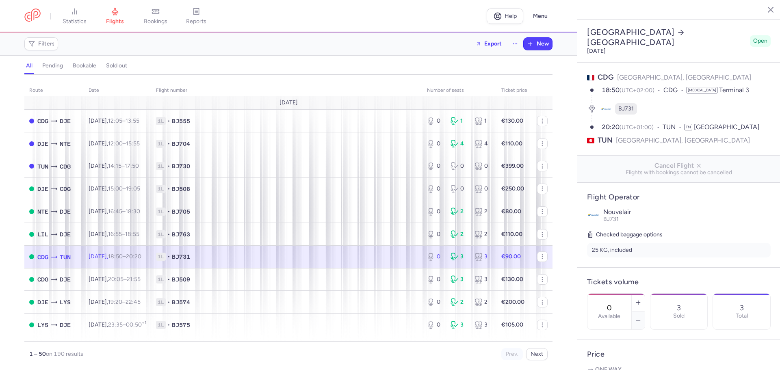
select select "hours"
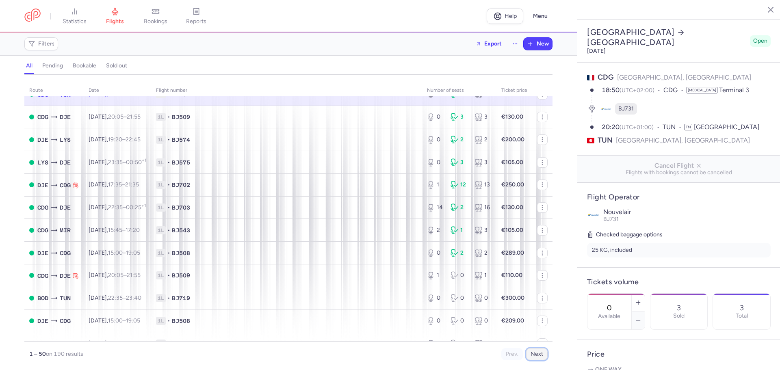
click at [537, 356] on button "Next" at bounding box center [537, 354] width 22 height 12
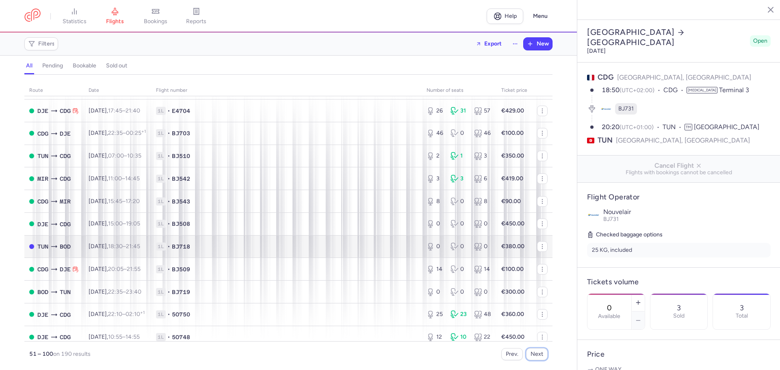
scroll to position [772, 0]
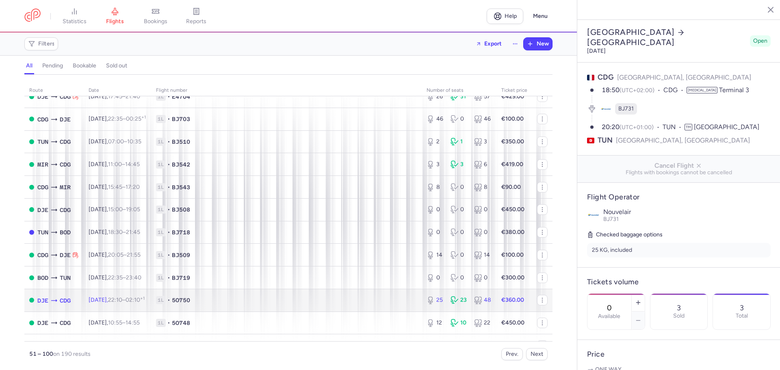
click at [262, 298] on span "1L • 5O750" at bounding box center [286, 300] width 261 height 8
type input "25"
type input "5"
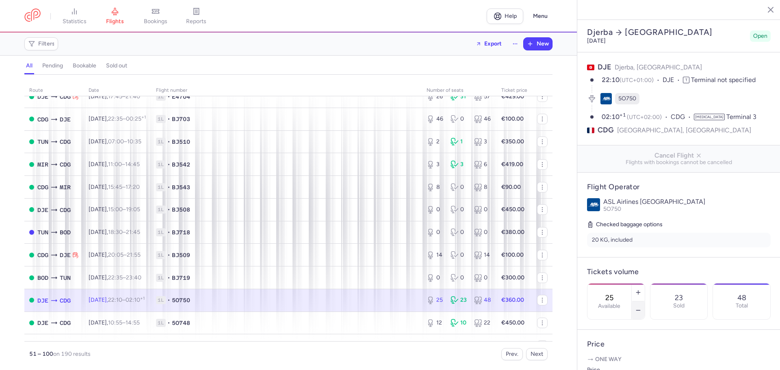
click at [642, 307] on icon "button" at bounding box center [638, 310] width 7 height 7
click at [609, 360] on button "Save changes" at bounding box center [614, 354] width 54 height 18
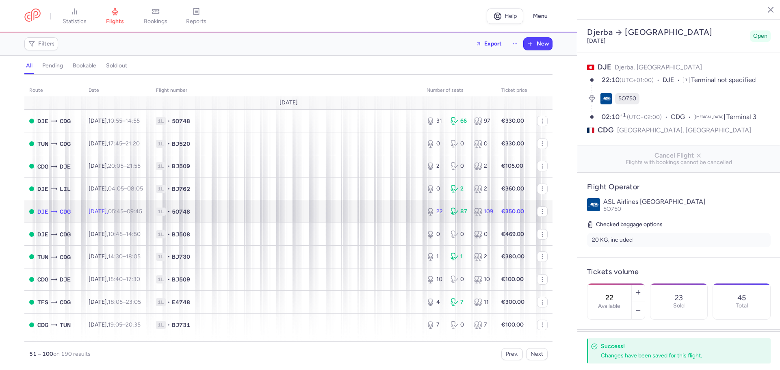
click at [306, 210] on span "1L • 5O748" at bounding box center [286, 212] width 261 height 8
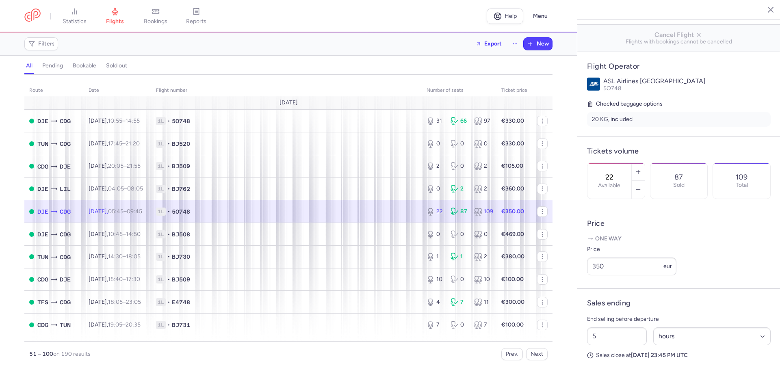
scroll to position [122, 0]
drag, startPoint x: 635, startPoint y: 160, endPoint x: 599, endPoint y: 155, distance: 36.8
click at [599, 162] on div "22 Available" at bounding box center [610, 180] width 44 height 36
click at [615, 353] on span "Save changes" at bounding box center [614, 354] width 40 height 7
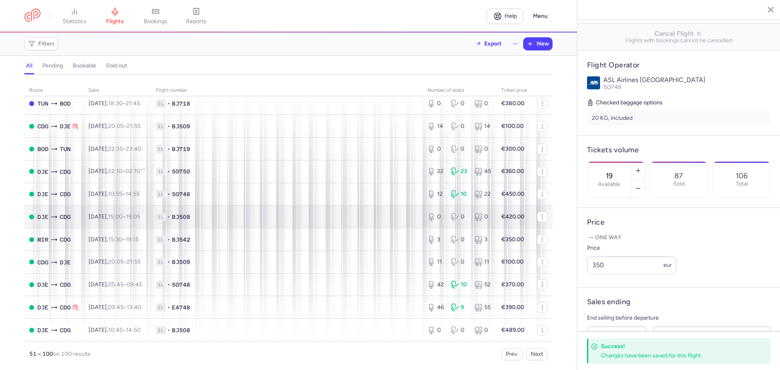
scroll to position [901, 0]
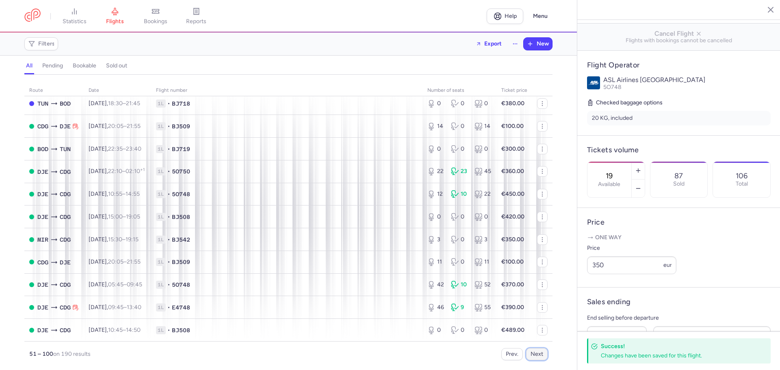
click at [539, 357] on button "Next" at bounding box center [537, 354] width 22 height 12
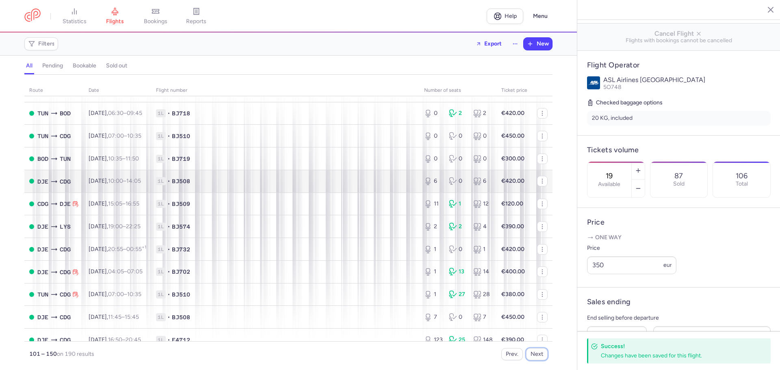
scroll to position [244, 0]
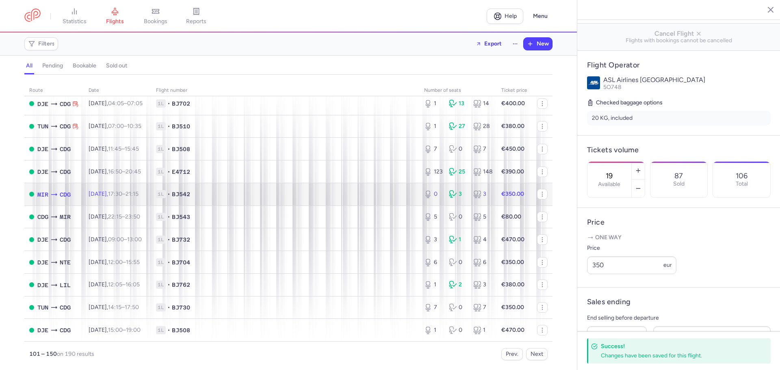
click at [325, 194] on span "1L • BJ542" at bounding box center [285, 194] width 258 height 8
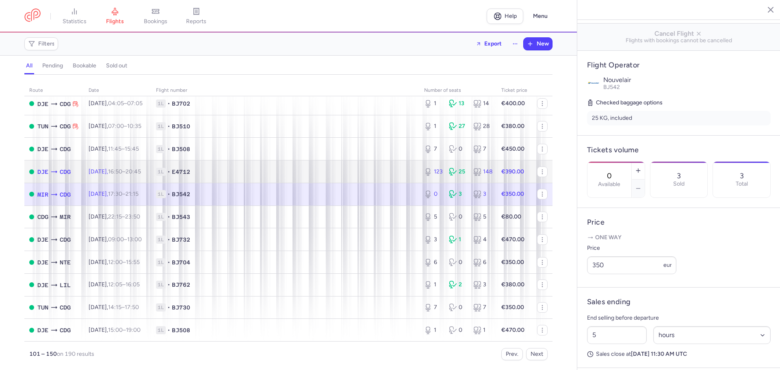
click at [315, 172] on span "1L • E4712" at bounding box center [285, 172] width 258 height 8
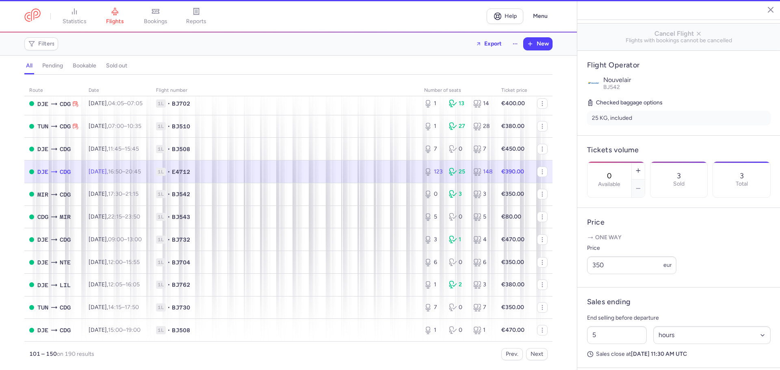
type input "123"
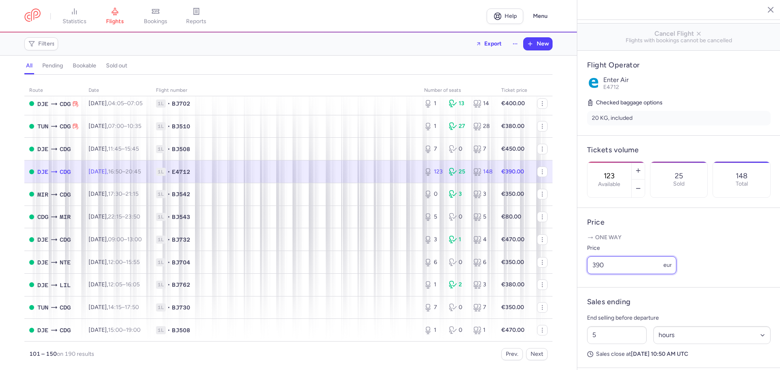
drag, startPoint x: 608, startPoint y: 289, endPoint x: 564, endPoint y: 287, distance: 43.9
click at [566, 287] on div "statistics flights bookings reports Help Menu Filters Export New all pending bo…" at bounding box center [390, 185] width 780 height 370
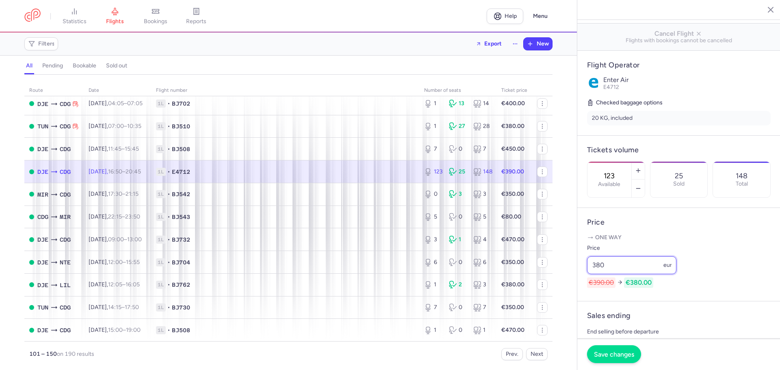
type input "380"
click at [607, 354] on span "Save changes" at bounding box center [614, 354] width 40 height 7
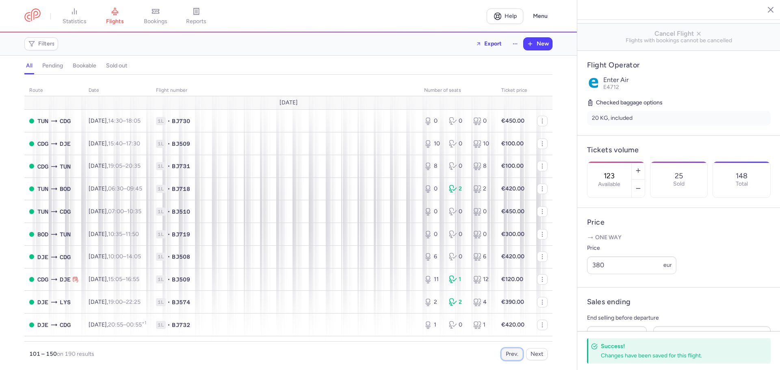
click at [511, 354] on button "Prev." at bounding box center [512, 354] width 22 height 12
click at [513, 355] on button "Prev." at bounding box center [512, 354] width 22 height 12
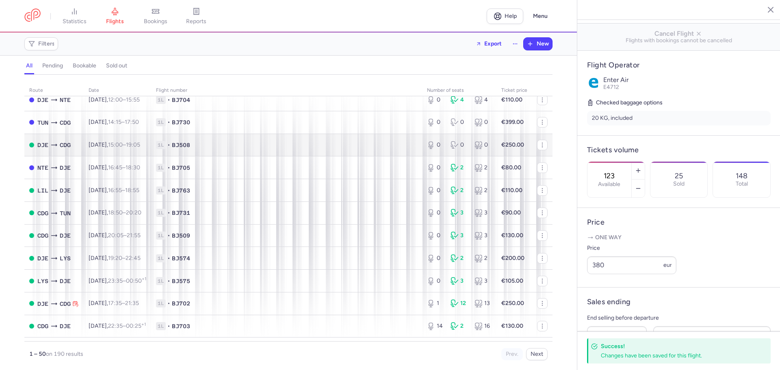
scroll to position [122, 0]
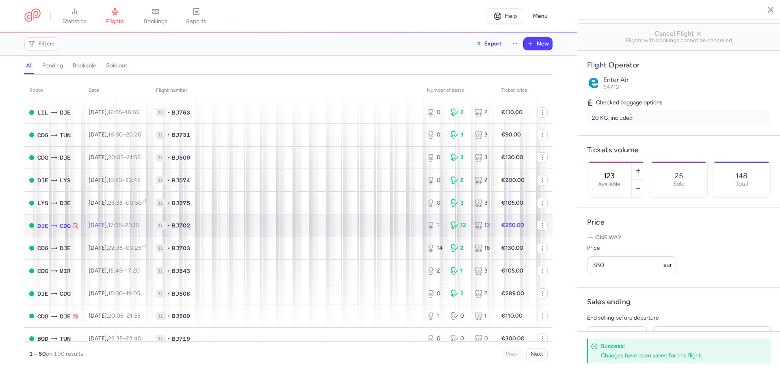
click at [244, 222] on span "1L • BJ702" at bounding box center [286, 225] width 261 height 8
type input "1"
type input "3"
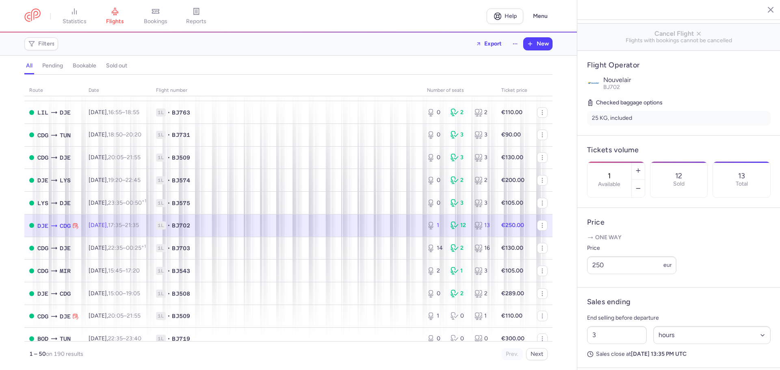
click at [465, 228] on div "1 12 13" at bounding box center [459, 225] width 71 height 15
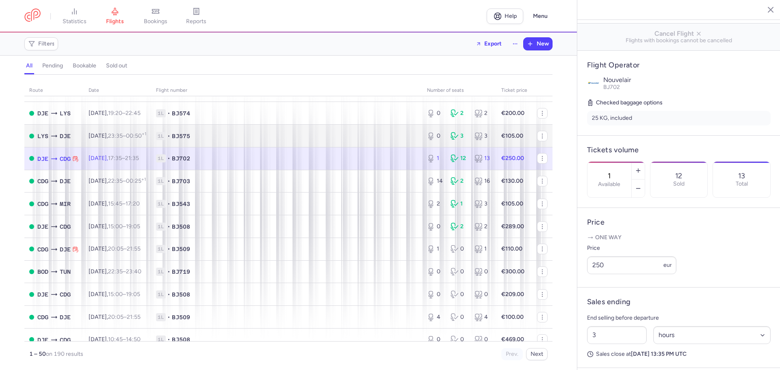
scroll to position [203, 0]
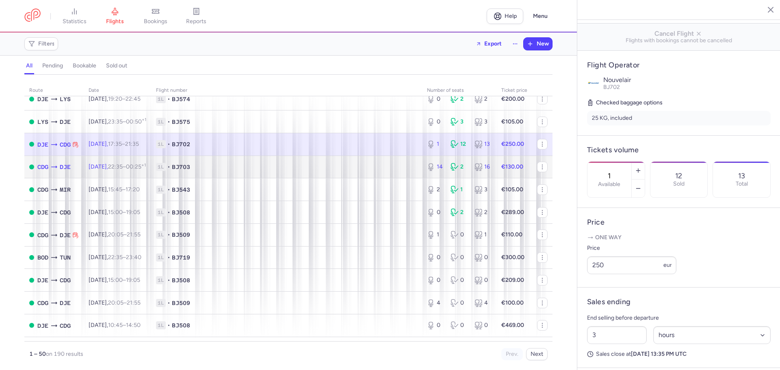
click at [385, 171] on td "1L • BJ703" at bounding box center [286, 167] width 271 height 23
type input "14"
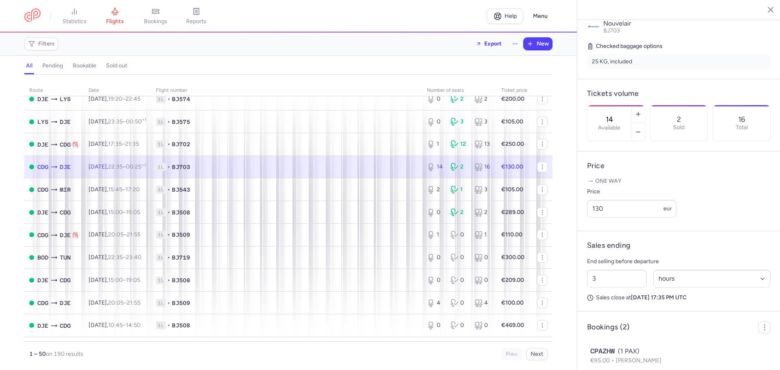
scroll to position [202, 0]
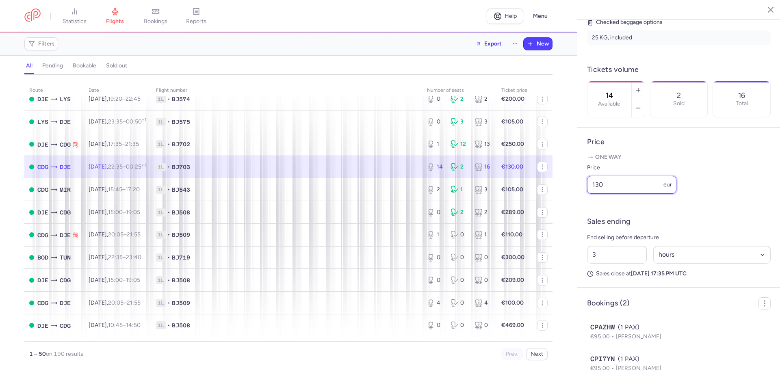
drag, startPoint x: 608, startPoint y: 209, endPoint x: 573, endPoint y: 208, distance: 35.4
click at [573, 208] on div "statistics flights bookings reports Help Menu Filters Export New all pending bo…" at bounding box center [390, 185] width 780 height 370
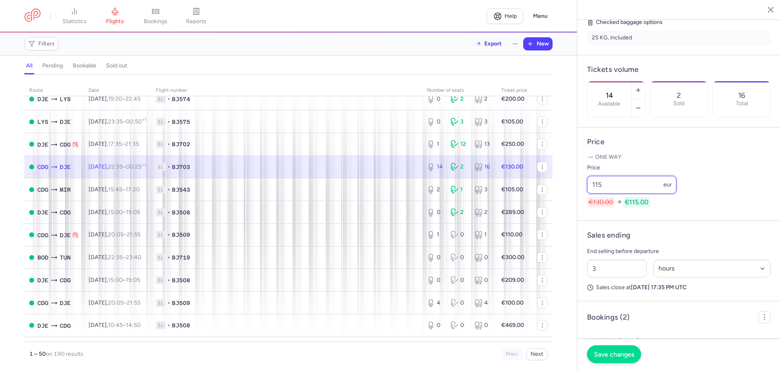
type input "115"
click at [616, 363] on footer "Save changes" at bounding box center [678, 354] width 203 height 31
click at [613, 350] on button "Save changes" at bounding box center [614, 354] width 54 height 18
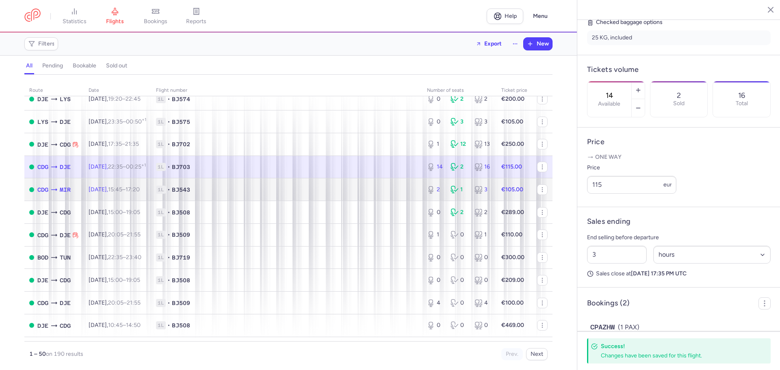
click at [344, 191] on span "1L • BJ543" at bounding box center [286, 190] width 261 height 8
type input "2"
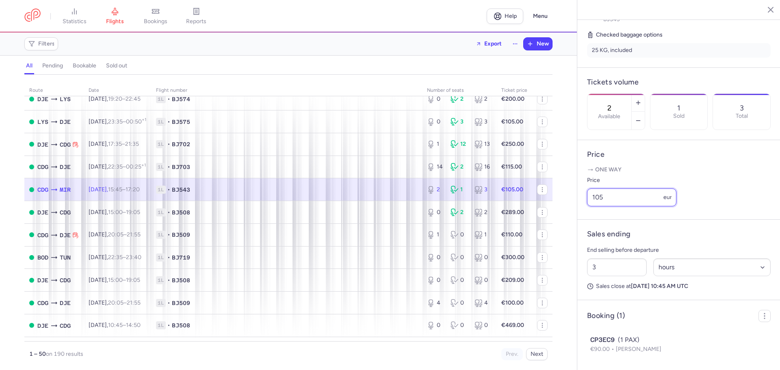
drag, startPoint x: 614, startPoint y: 208, endPoint x: 588, endPoint y: 208, distance: 26.4
click at [588, 206] on input "105" at bounding box center [631, 198] width 89 height 18
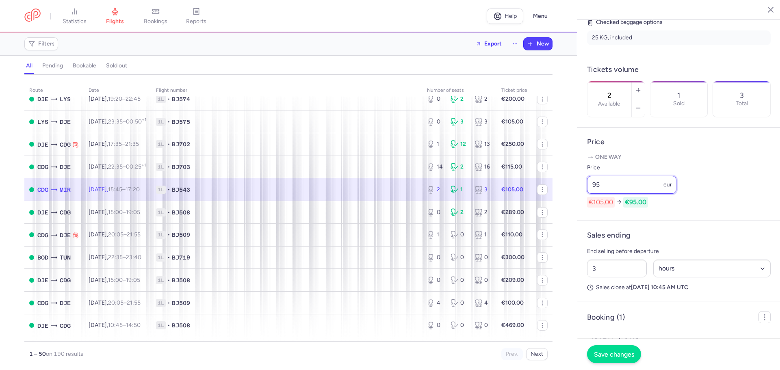
type input "95"
click at [622, 354] on span "Save changes" at bounding box center [614, 354] width 40 height 7
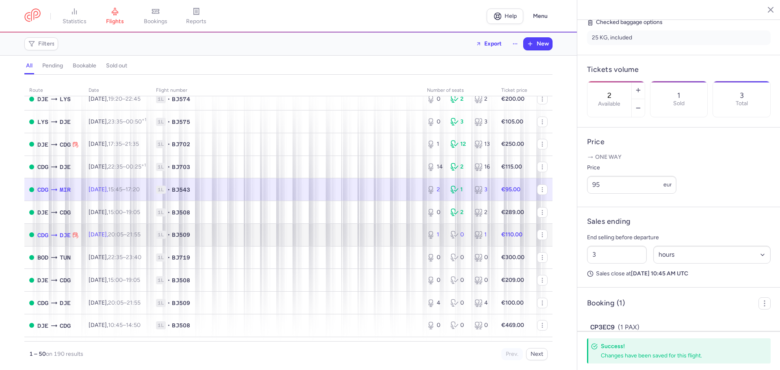
click at [424, 240] on div "1 0 1" at bounding box center [459, 235] width 71 height 15
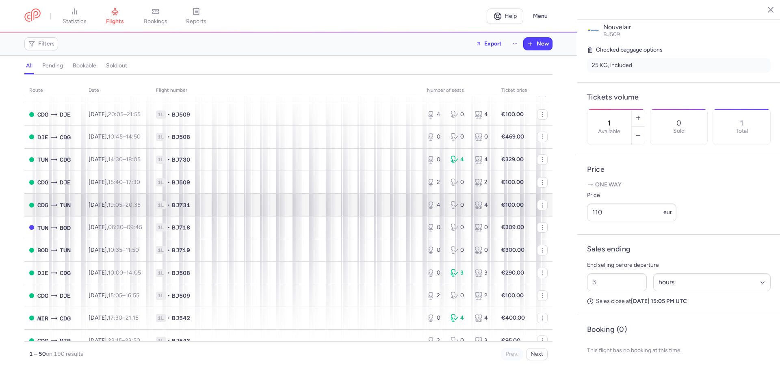
scroll to position [406, 0]
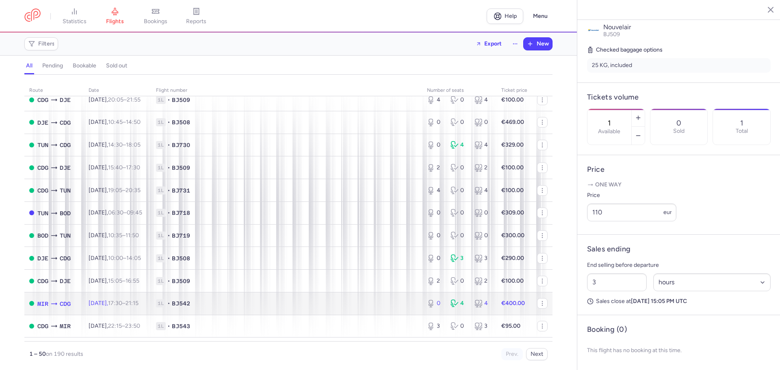
click at [218, 304] on span "1L • BJ542" at bounding box center [286, 303] width 261 height 8
type input "0"
type input "5"
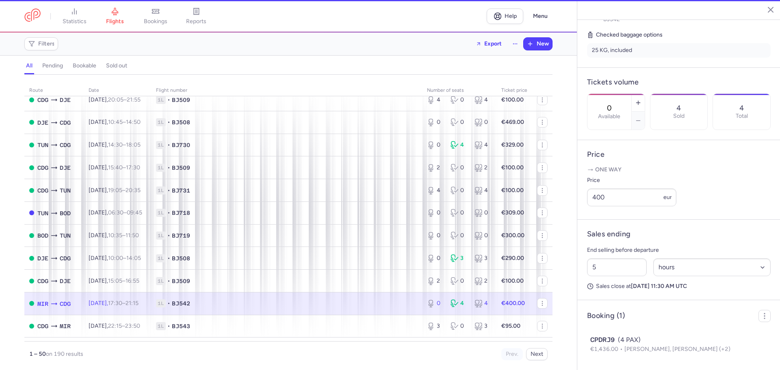
scroll to position [202, 0]
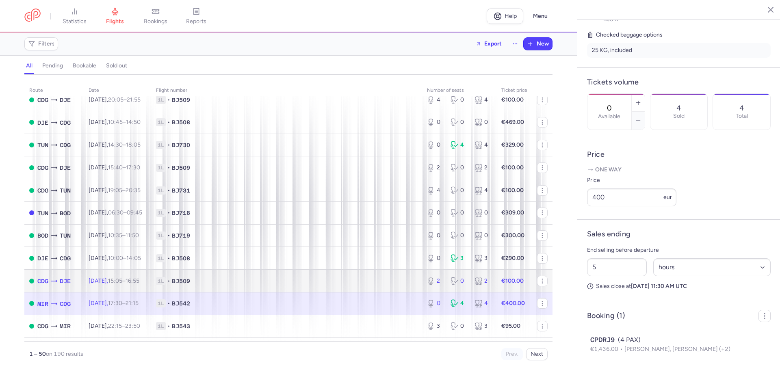
click at [223, 282] on span "1L • BJ509" at bounding box center [286, 281] width 261 height 8
type input "2"
type input "3"
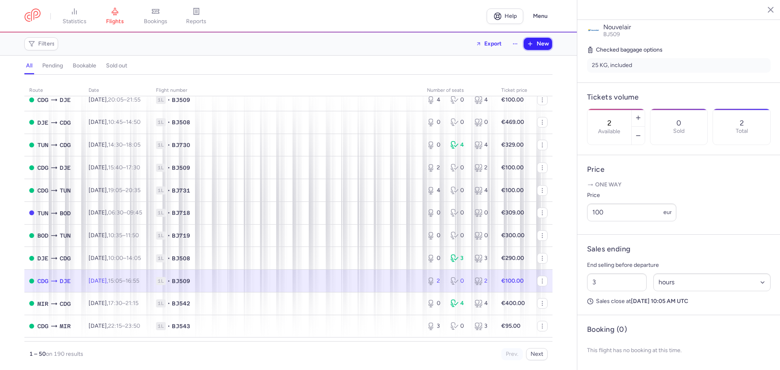
click at [532, 45] on icon "button" at bounding box center [530, 44] width 7 height 7
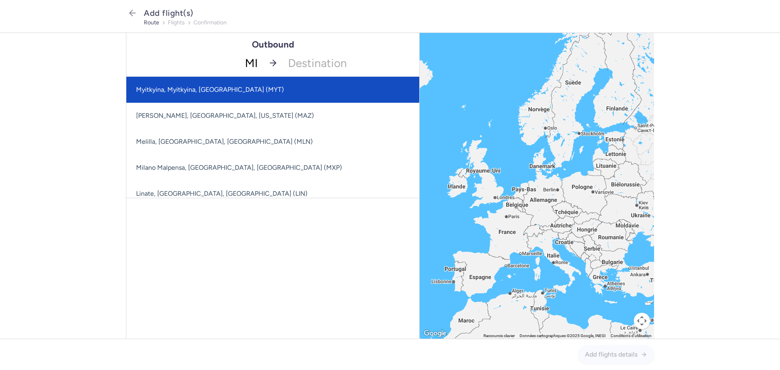
type input "MIR"
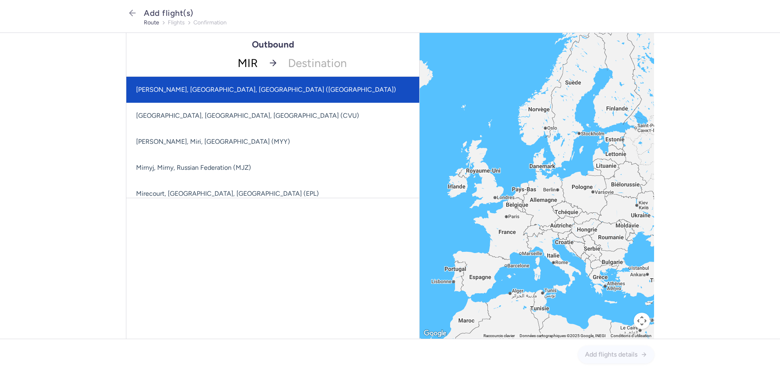
click at [251, 83] on span "Habib Bourguiba, Monastir, Tunisia (MIR)" at bounding box center [301, 90] width 350 height 26
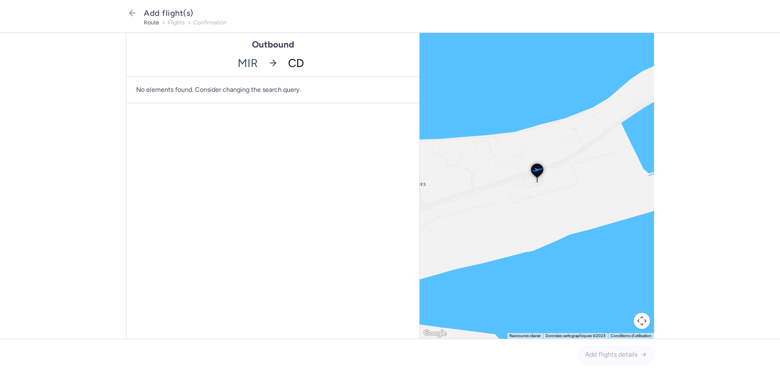
type input "CDG"
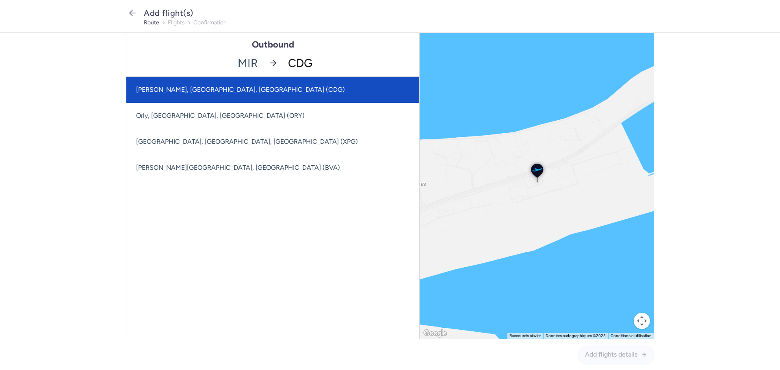
click at [258, 93] on span "Charles De Gaulle, Paris, France (CDG)" at bounding box center [272, 90] width 293 height 26
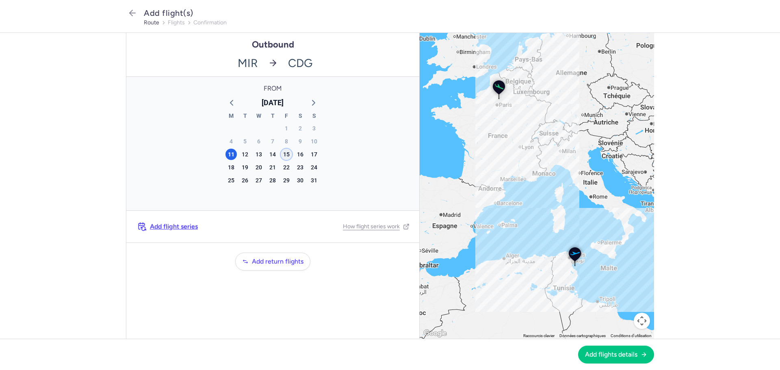
click at [286, 153] on div "15" at bounding box center [286, 154] width 11 height 11
click at [605, 351] on span "Add flights details" at bounding box center [611, 354] width 52 height 7
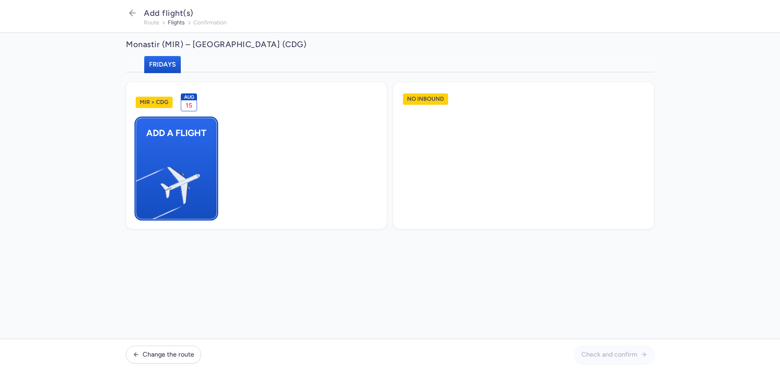
click at [181, 165] on img "button" at bounding box center [140, 182] width 137 height 126
select select "23"
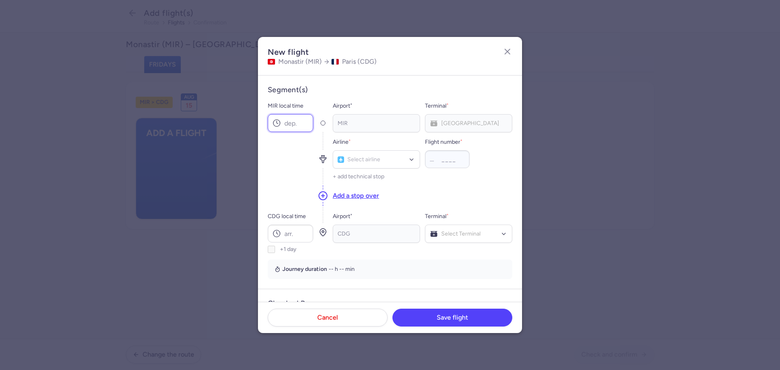
click at [285, 124] on input "MIR local time" at bounding box center [291, 123] width 46 height 18
click at [52, 241] on dialog "New flight Monastir (MIR) Paris (CDG) Segment(s) MIR local time Airport * MIR T…" at bounding box center [390, 185] width 754 height 296
click at [290, 121] on input "MIR local time" at bounding box center [291, 123] width 46 height 18
type input "12:30"
click at [290, 232] on input "CDG local time" at bounding box center [291, 234] width 46 height 18
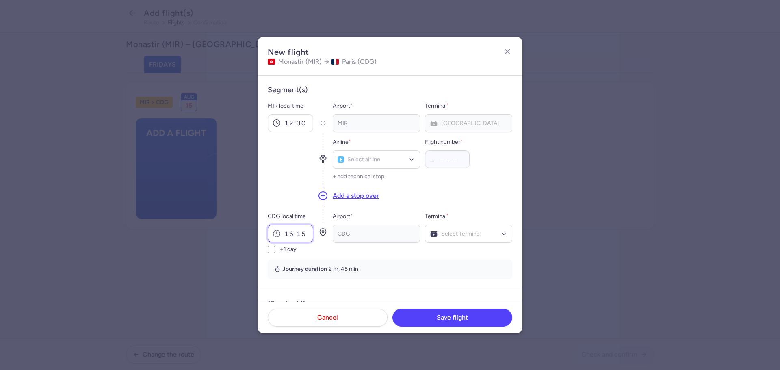
type input "16:15"
type input "BJ"
click at [377, 174] on span "(BJ)" at bounding box center [380, 177] width 11 height 7
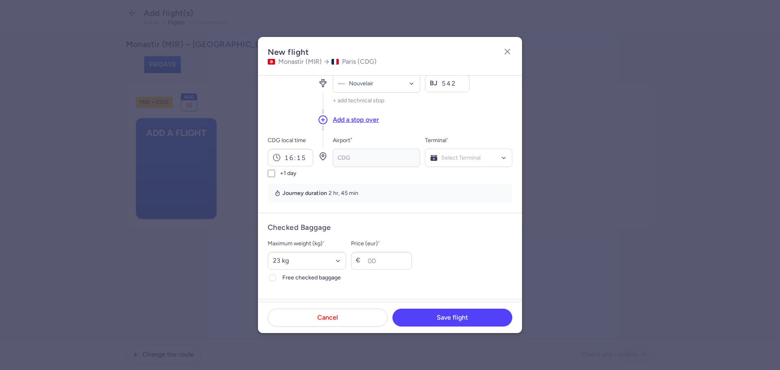
scroll to position [81, 0]
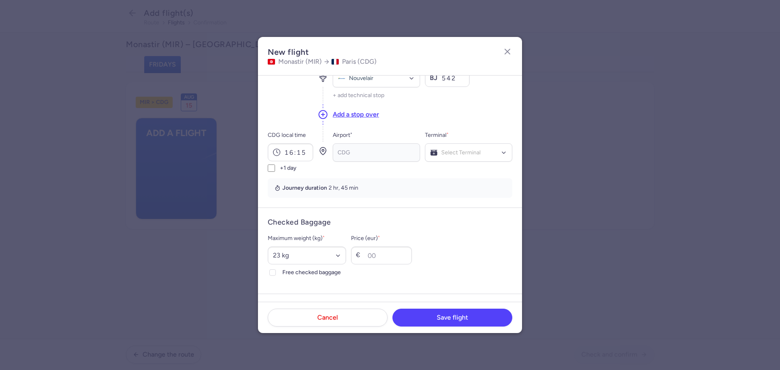
type input "542"
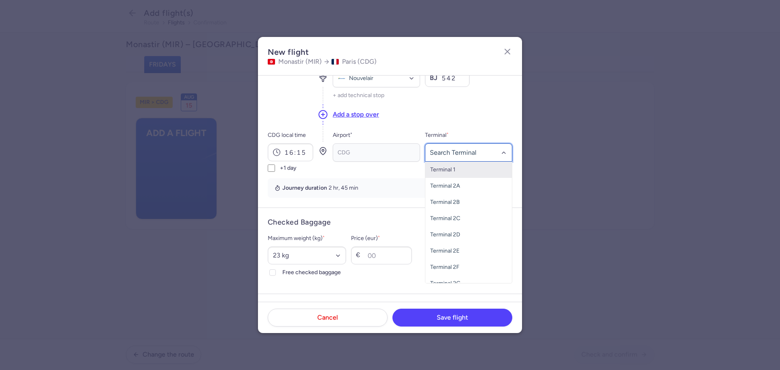
type input "3"
click at [454, 168] on span "Terminal 3" at bounding box center [468, 170] width 87 height 16
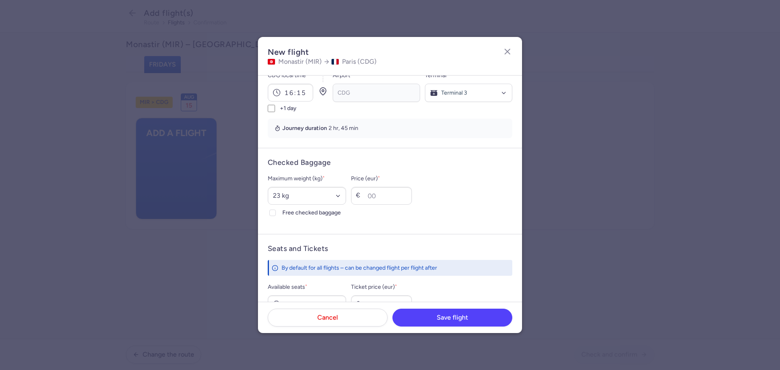
scroll to position [203, 0]
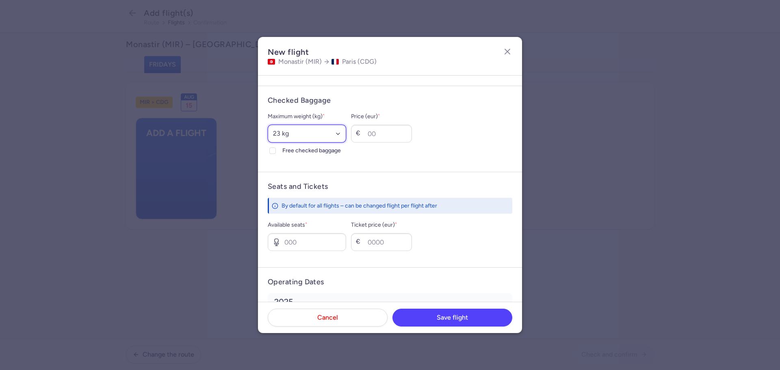
click at [305, 131] on select "Select an option 15 kg 16 kg 17 kg 18 kg 19 kg 20 kg 21 kg 22 kg 23 kg 24 kg 25…" at bounding box center [307, 134] width 78 height 18
select select "25"
click at [268, 125] on select "Select an option 15 kg 16 kg 17 kg 18 kg 19 kg 20 kg 21 kg 22 kg 23 kg 24 kg 25…" at bounding box center [307, 134] width 78 height 18
click at [275, 149] on div at bounding box center [273, 151] width 10 height 10
click at [275, 149] on input "Free checked baggage" at bounding box center [272, 151] width 7 height 7
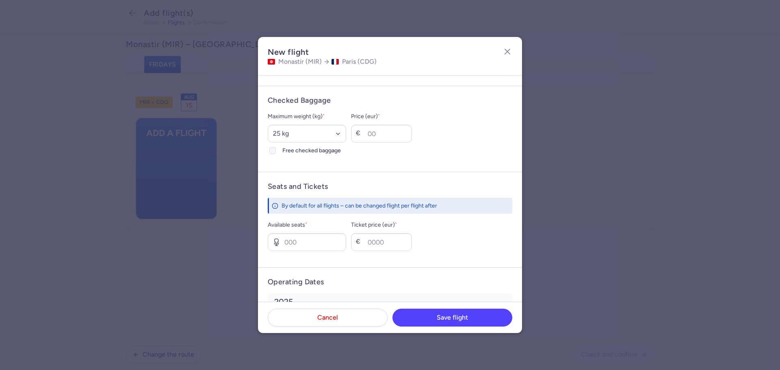
checkbox input "true"
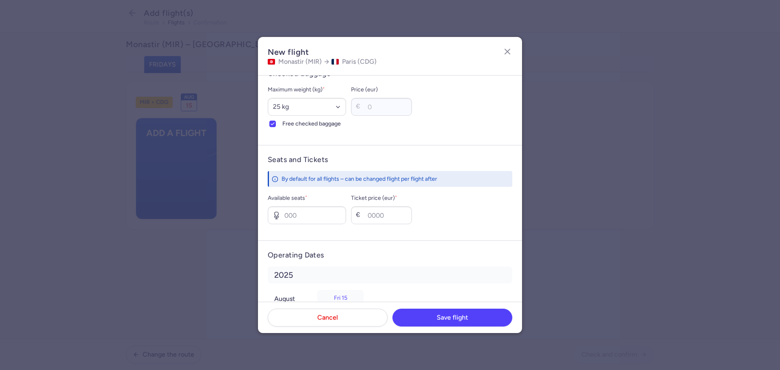
scroll to position [261, 0]
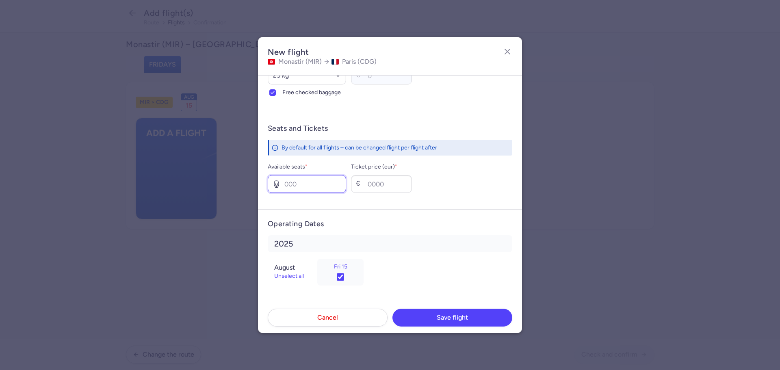
click at [293, 179] on input "Available seats *" at bounding box center [307, 184] width 78 height 18
type input "003"
click at [398, 182] on input "Ticket price (eur) *" at bounding box center [381, 184] width 61 height 18
type input "230"
click at [486, 312] on button "Save flight" at bounding box center [453, 317] width 120 height 18
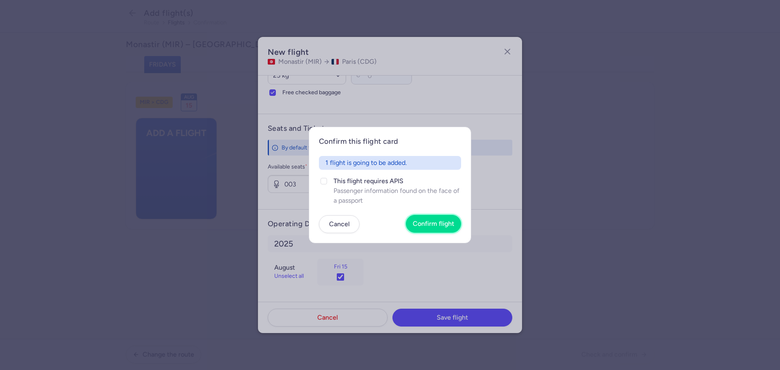
click at [438, 220] on span "Confirm flight" at bounding box center [433, 223] width 41 height 7
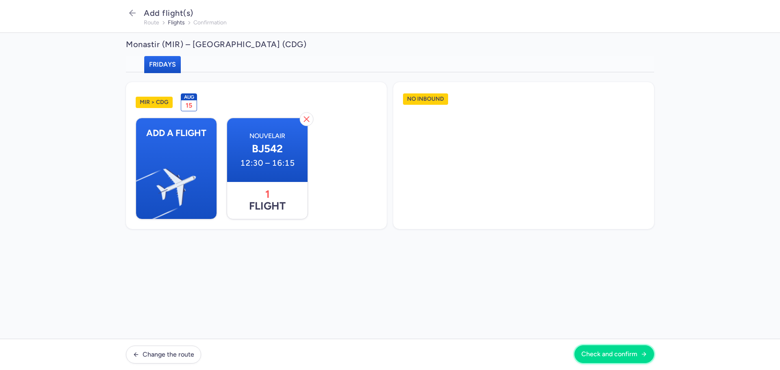
click at [636, 355] on span "Check and confirm" at bounding box center [609, 354] width 56 height 7
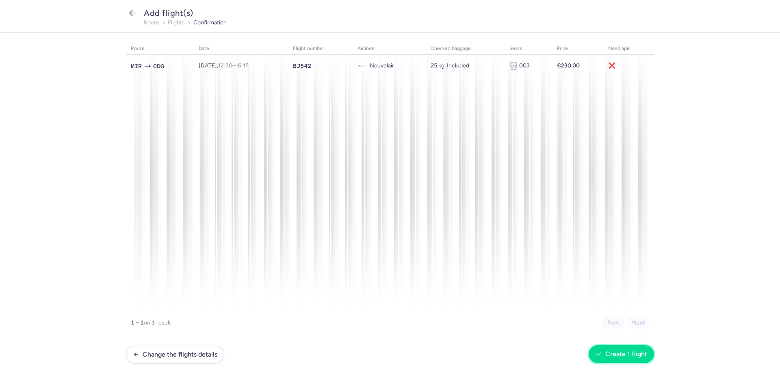
click at [646, 349] on button "Create 1 flight" at bounding box center [621, 354] width 65 height 18
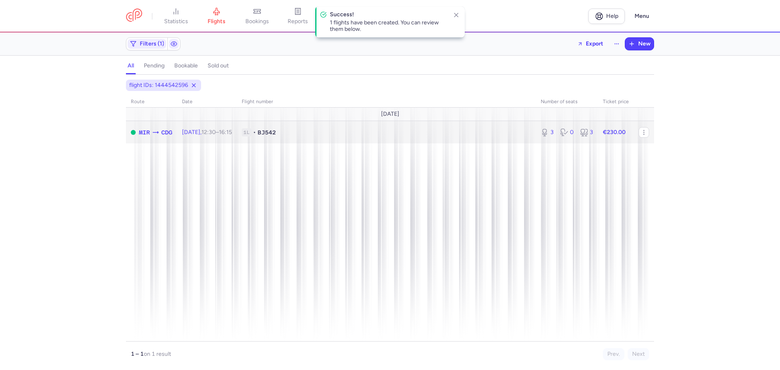
click at [328, 130] on span "1L • BJ542" at bounding box center [386, 132] width 289 height 8
select select "hours"
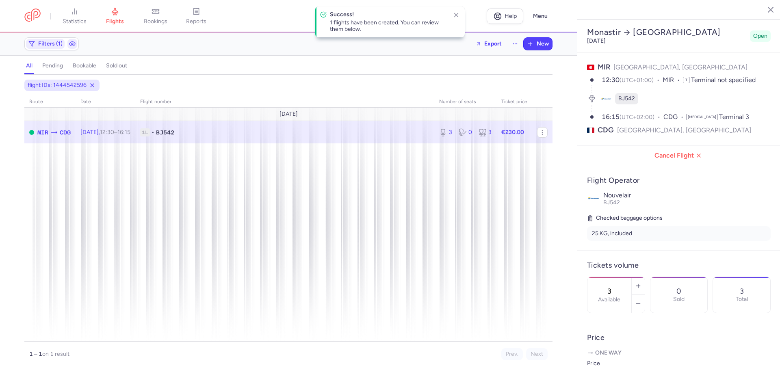
scroll to position [190, 0]
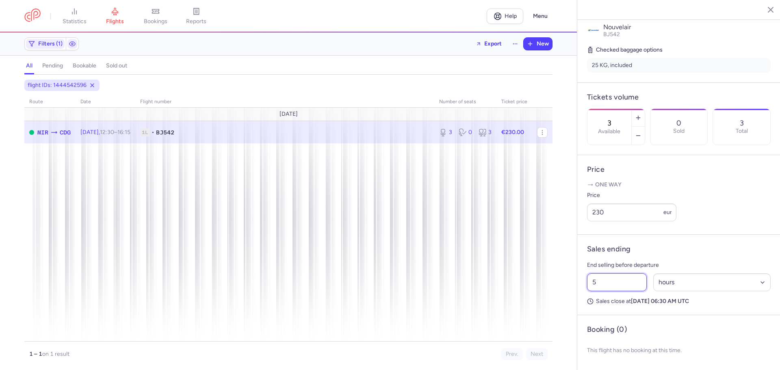
drag, startPoint x: 624, startPoint y: 282, endPoint x: 549, endPoint y: 274, distance: 75.6
click at [549, 274] on div "statistics flights bookings reports Help Menu Filters (1) Export New all pendin…" at bounding box center [390, 185] width 780 height 370
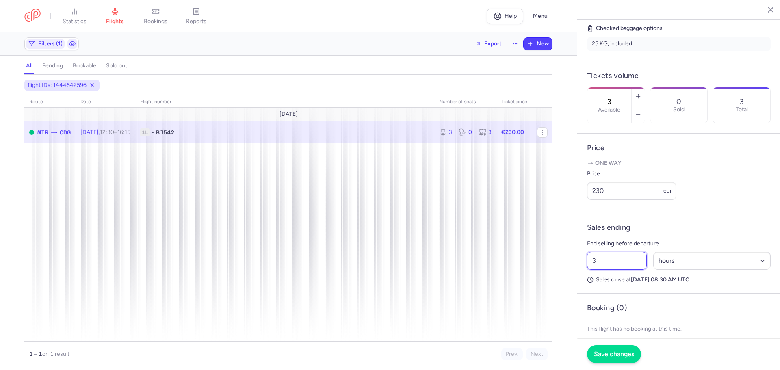
type input "3"
click at [609, 358] on button "Save changes" at bounding box center [614, 354] width 54 height 18
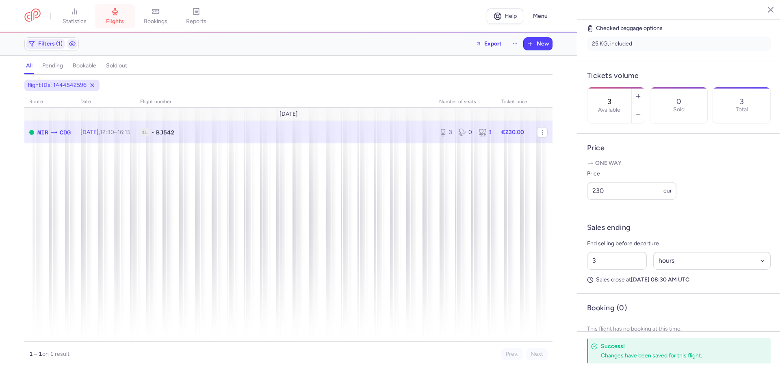
click at [117, 15] on link "flights" at bounding box center [115, 16] width 41 height 18
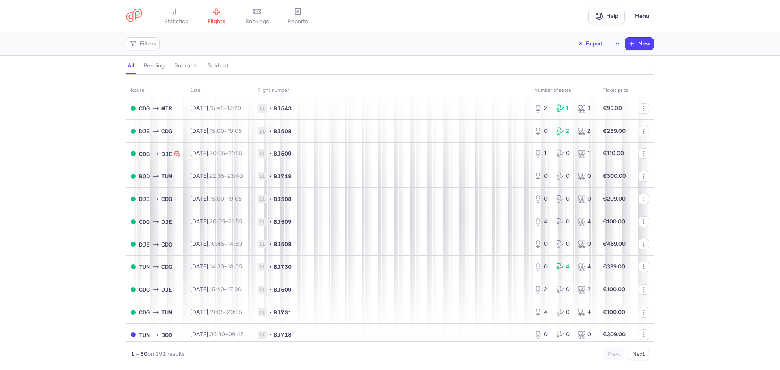
scroll to position [406, 0]
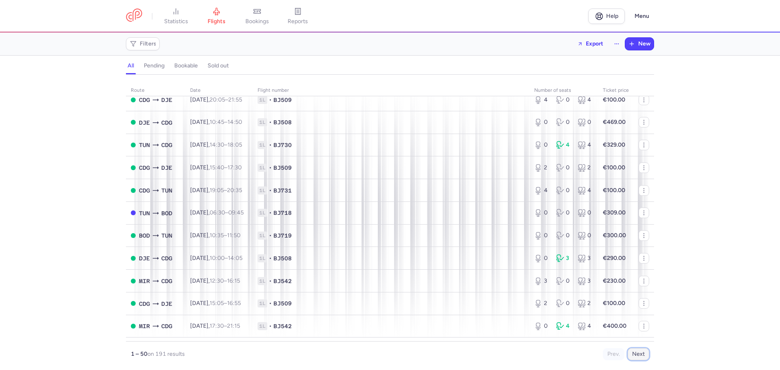
click at [646, 353] on button "Next" at bounding box center [639, 354] width 22 height 12
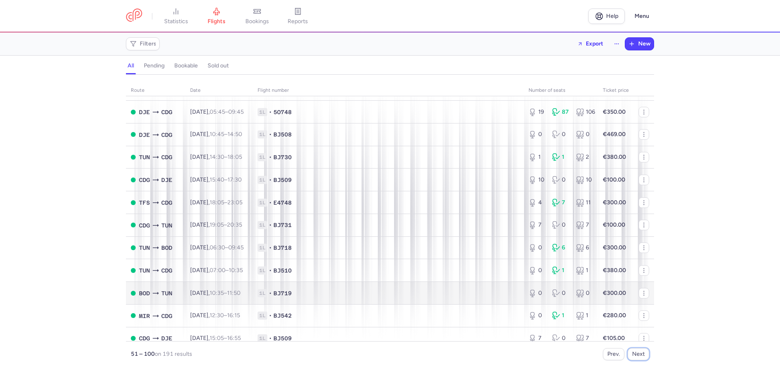
scroll to position [0, 0]
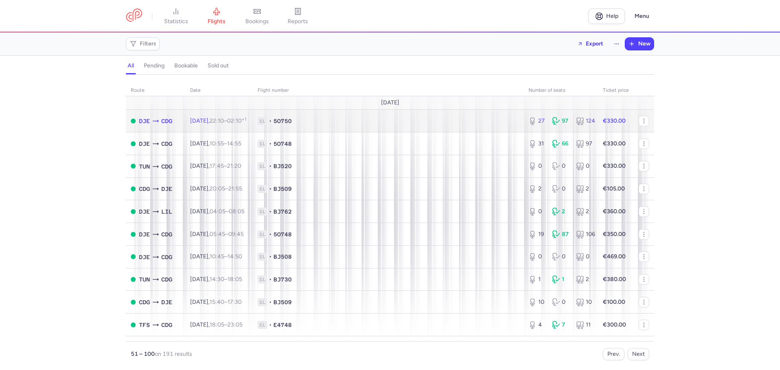
click at [525, 118] on div "27 97 124" at bounding box center [560, 121] width 71 height 15
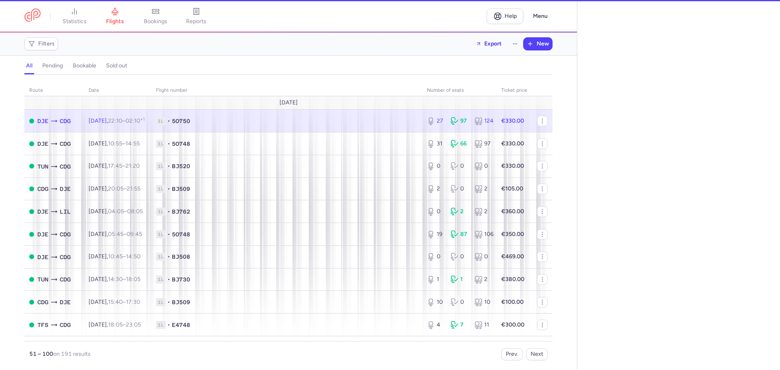
select select "hours"
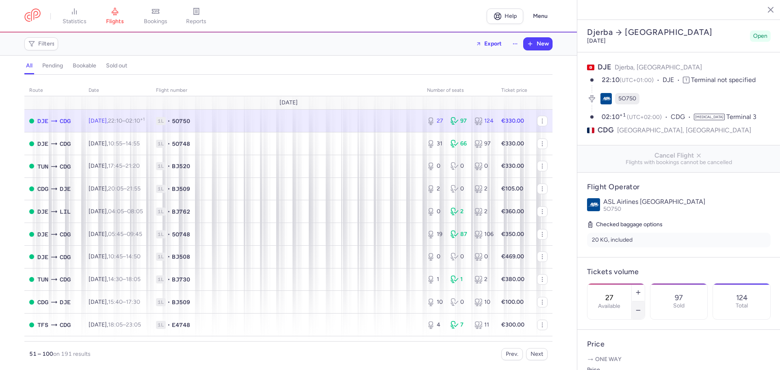
click at [642, 307] on icon "button" at bounding box center [638, 310] width 7 height 7
click at [608, 355] on span "Save changes" at bounding box center [614, 354] width 40 height 7
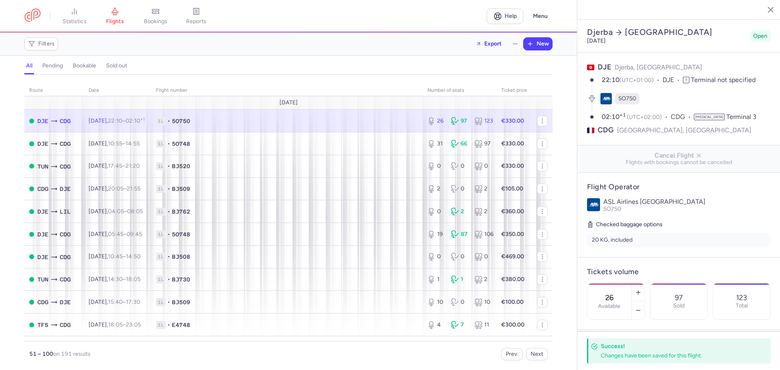
click at [16, 94] on div "route date Flight number number of seats Ticket price August 25 DJE CDG Tue, 19…" at bounding box center [288, 225] width 577 height 291
click at [281, 123] on span "1L • 5O750" at bounding box center [287, 121] width 262 height 8
click at [60, 118] on span "CDG" at bounding box center [65, 121] width 11 height 9
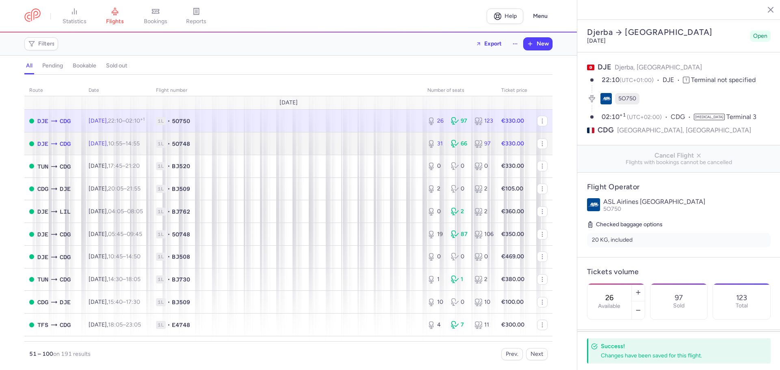
click at [151, 139] on td "Wed, 20 Aug, 10:55 – 14:55 +0" at bounding box center [117, 143] width 67 height 23
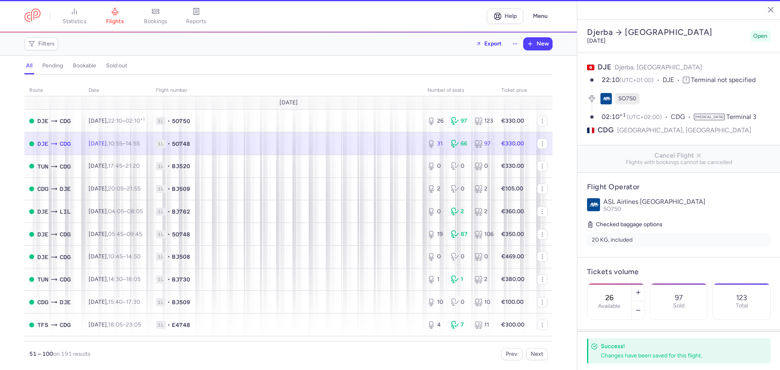
type input "31"
type input "5"
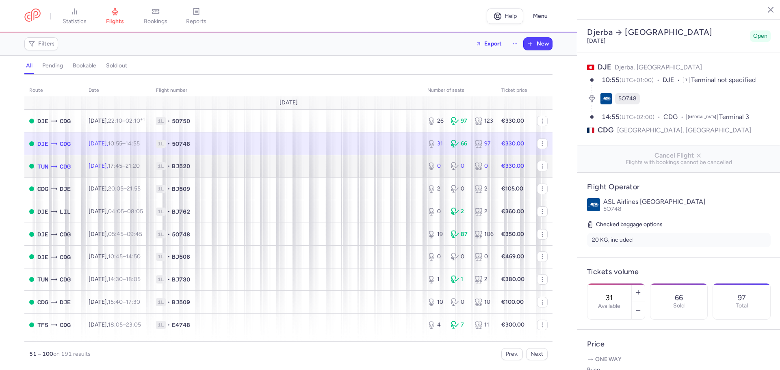
click at [151, 171] on td "Wed, 20 Aug, 17:45 – 21:20 +0" at bounding box center [117, 166] width 67 height 23
type input "0"
type input "3"
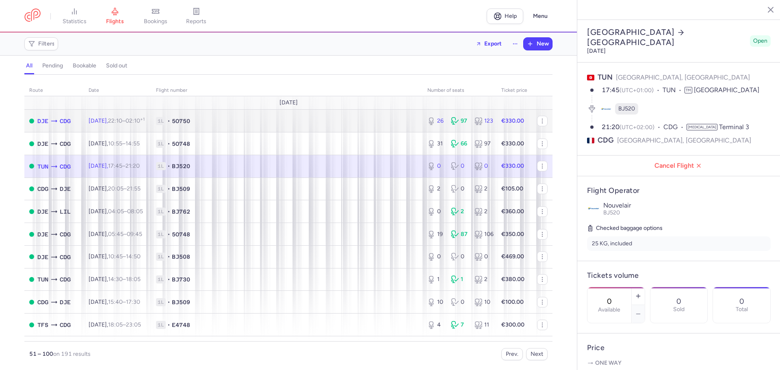
click at [137, 121] on span "22:10 – 02:10 +1" at bounding box center [126, 120] width 37 height 7
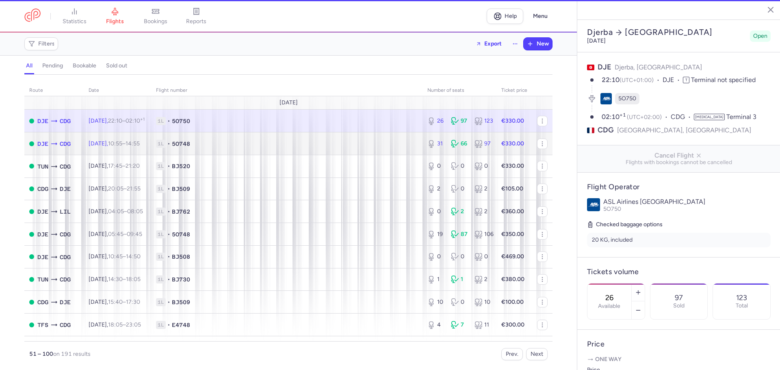
click at [140, 143] on span "10:55 – 14:55 +0" at bounding box center [124, 143] width 32 height 7
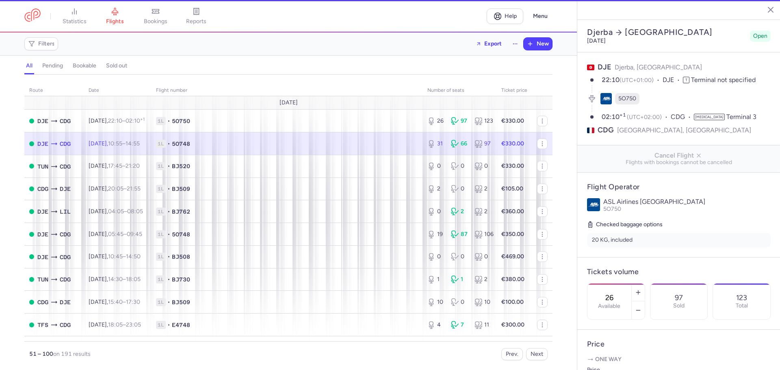
type input "31"
type input "5"
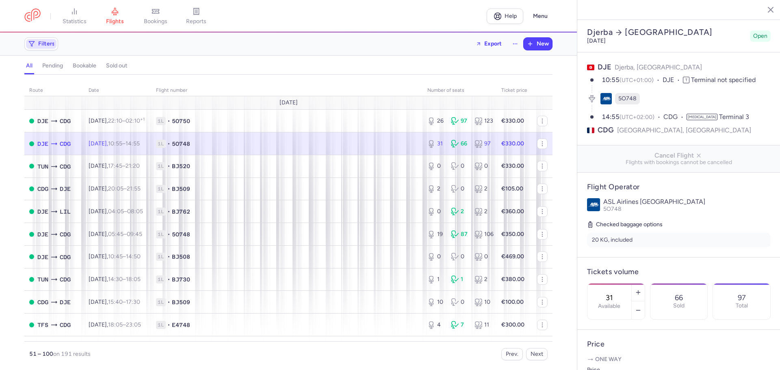
click at [48, 47] on span "Filters" at bounding box center [46, 44] width 17 height 7
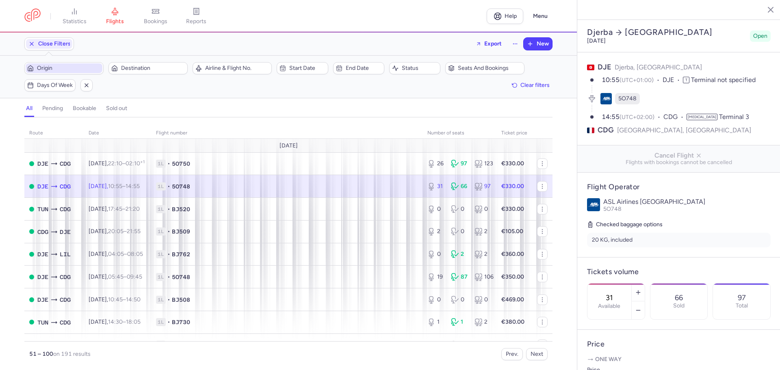
click at [68, 70] on span "Origin" at bounding box center [69, 68] width 64 height 7
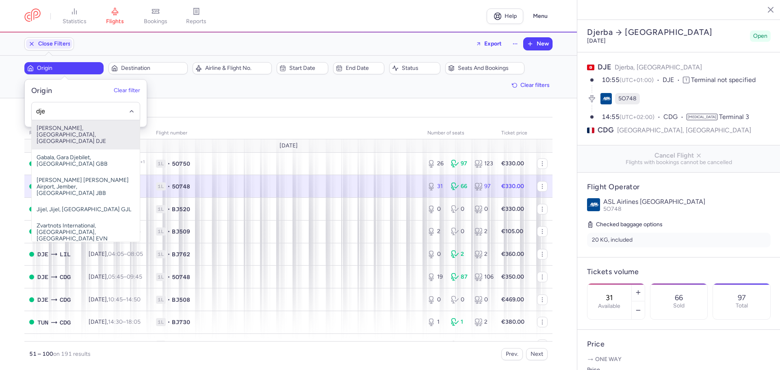
click at [72, 130] on span "Djerba-Zarzis, Djerba, Tunisia DJE" at bounding box center [86, 134] width 108 height 29
type input "dje"
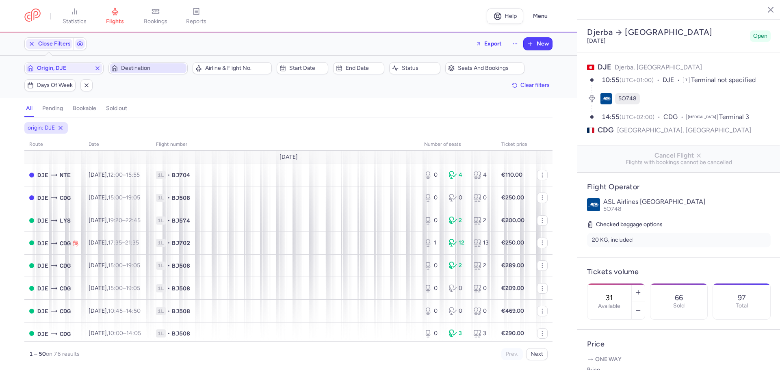
click at [144, 72] on span "Destination" at bounding box center [148, 68] width 77 height 10
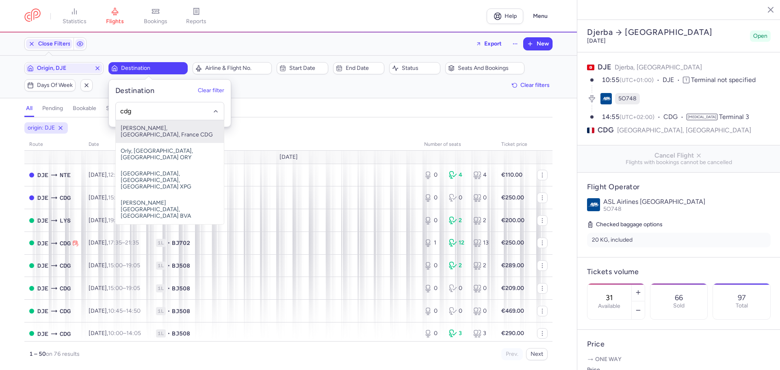
click at [149, 130] on span "Charles De Gaulle, Paris, France CDG" at bounding box center [170, 131] width 108 height 23
type input "cdg"
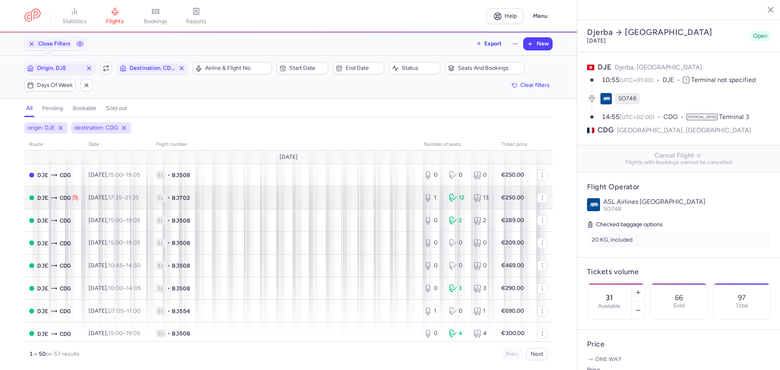
scroll to position [41, 0]
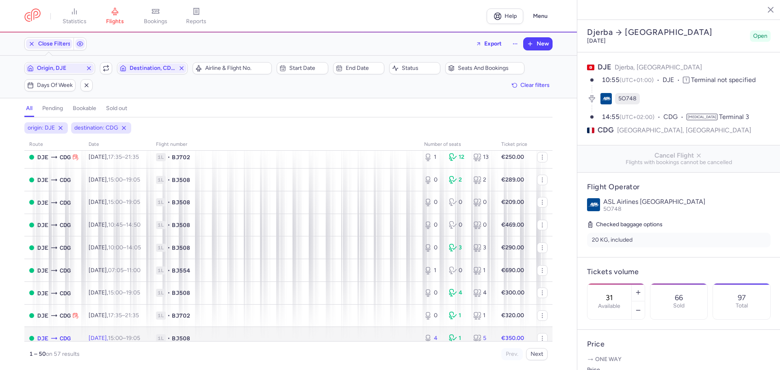
click at [381, 335] on span "1L • BJ508" at bounding box center [285, 338] width 258 height 8
type input "4"
type input "3"
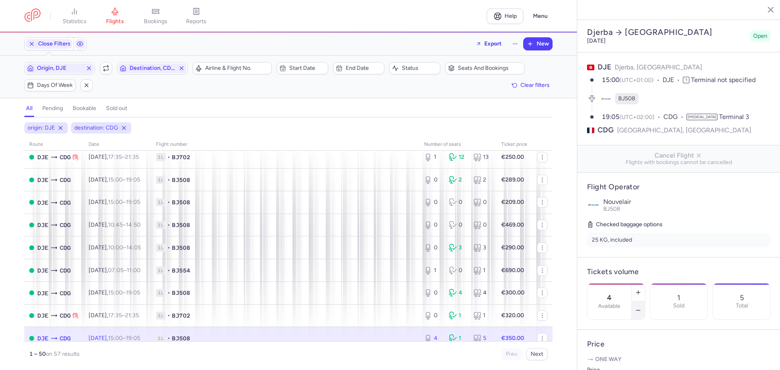
click at [642, 307] on icon "button" at bounding box center [638, 310] width 7 height 7
click at [601, 359] on button "Save changes" at bounding box center [614, 354] width 54 height 18
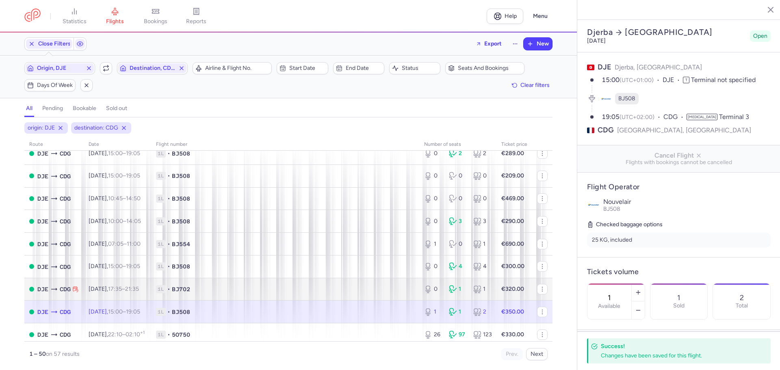
scroll to position [81, 0]
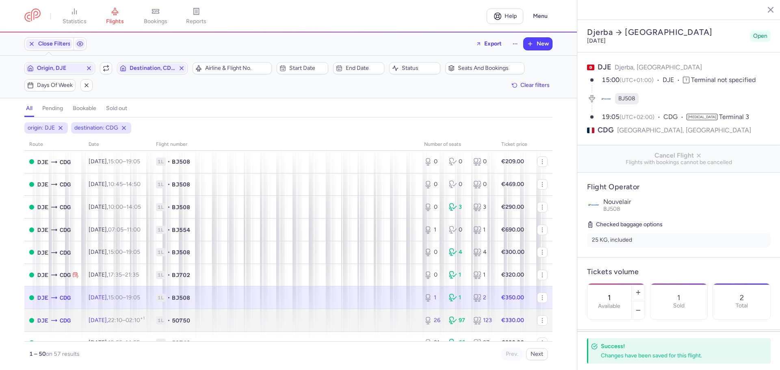
click at [343, 321] on span "1L • 5O750" at bounding box center [285, 321] width 258 height 8
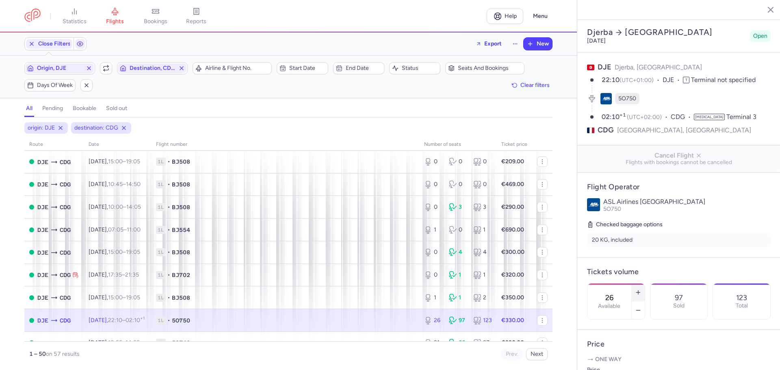
click at [642, 289] on icon "button" at bounding box center [638, 292] width 7 height 7
click at [629, 354] on span "Save changes" at bounding box center [614, 354] width 40 height 7
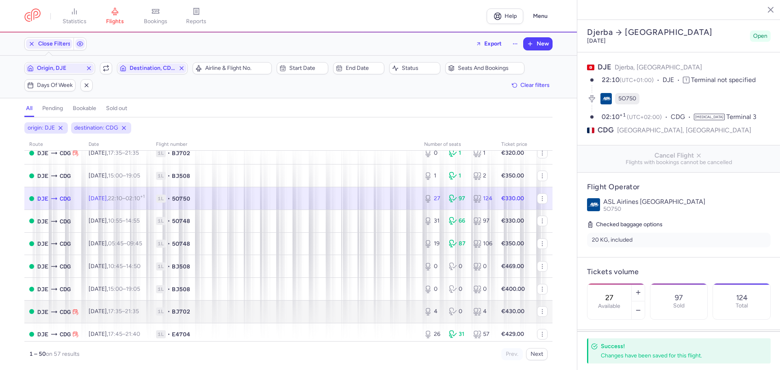
scroll to position [244, 0]
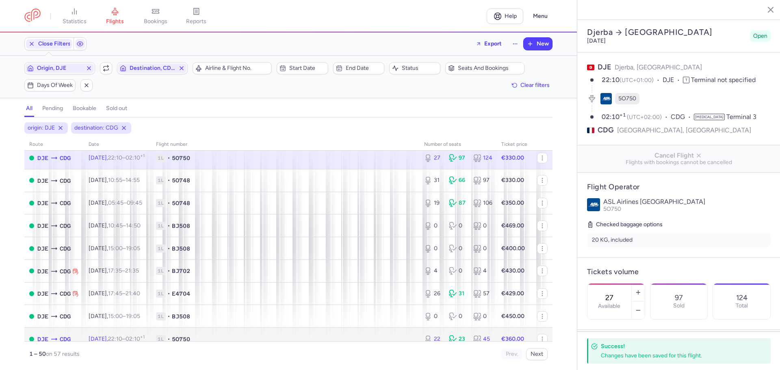
click at [373, 336] on span "1L • 5O750" at bounding box center [285, 339] width 258 height 8
type input "22"
type input "5"
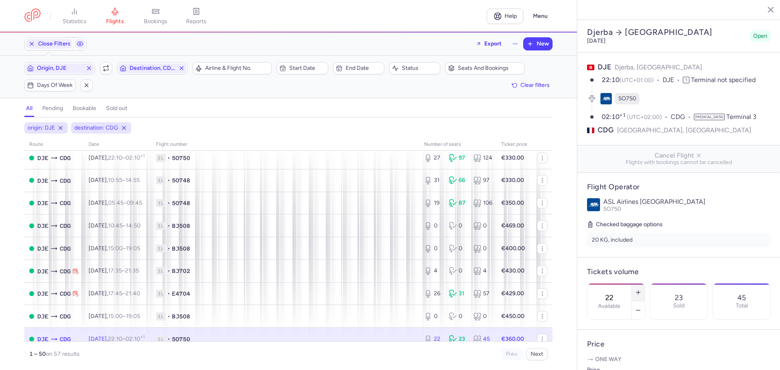
click at [645, 284] on button "button" at bounding box center [638, 293] width 13 height 18
click at [635, 355] on button "Save changes" at bounding box center [614, 354] width 54 height 18
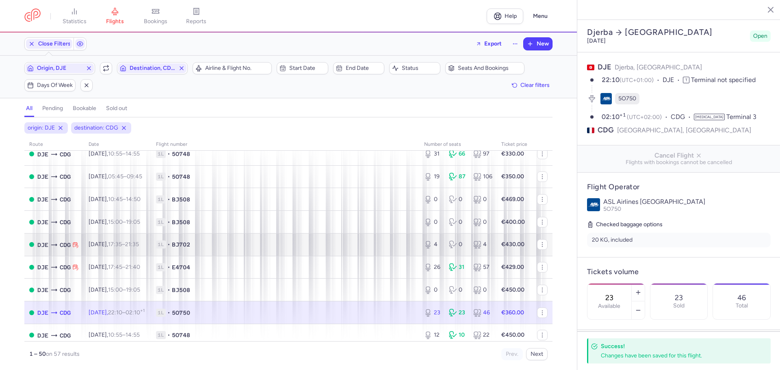
scroll to position [325, 0]
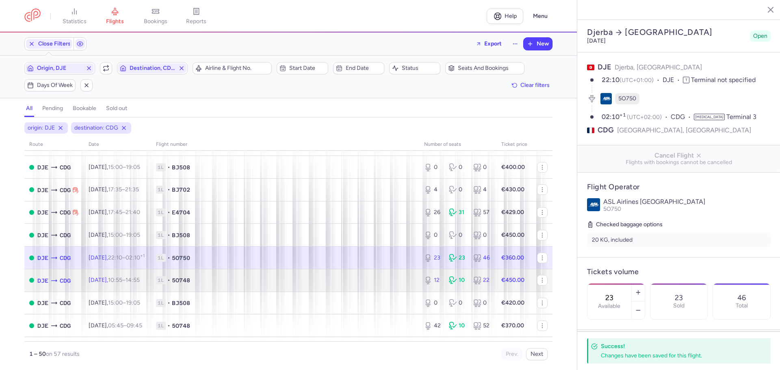
click at [414, 278] on td "1L • 5O748" at bounding box center [285, 280] width 268 height 23
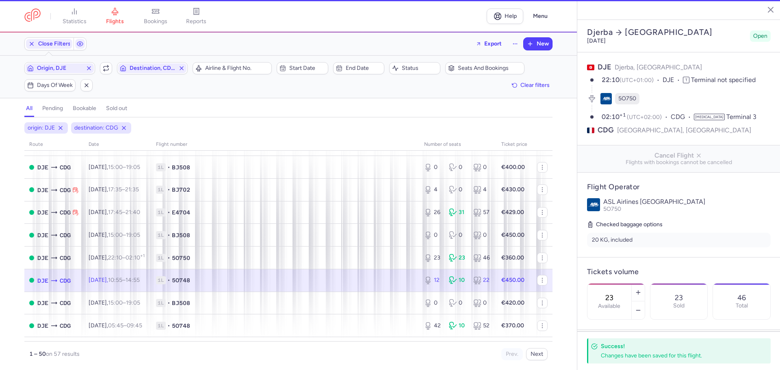
type input "12"
type input "3"
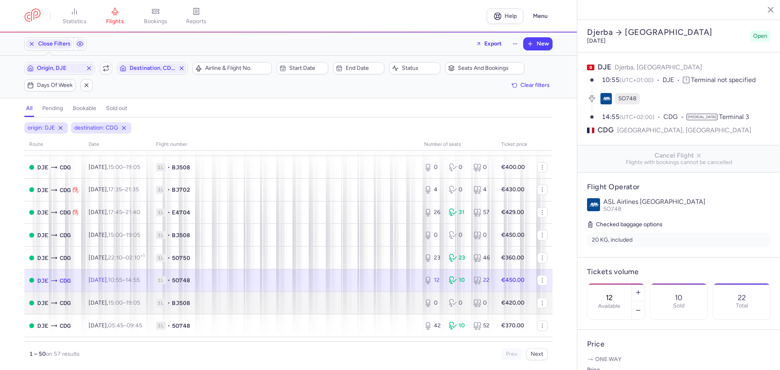
scroll to position [284, 0]
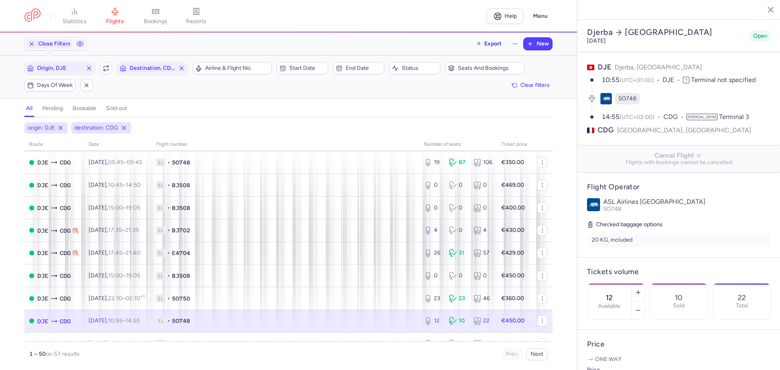
click at [497, 315] on td "1L • 5O748" at bounding box center [515, 321] width 36 height 23
click at [642, 289] on icon "button" at bounding box center [638, 292] width 7 height 7
type input "13"
click at [616, 352] on span "Save changes" at bounding box center [614, 354] width 40 height 7
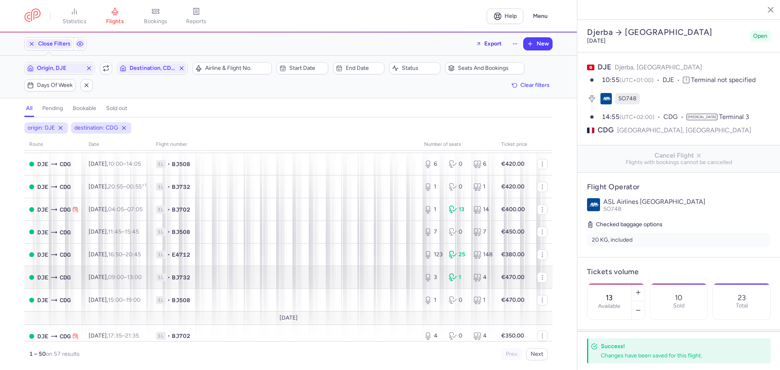
scroll to position [569, 0]
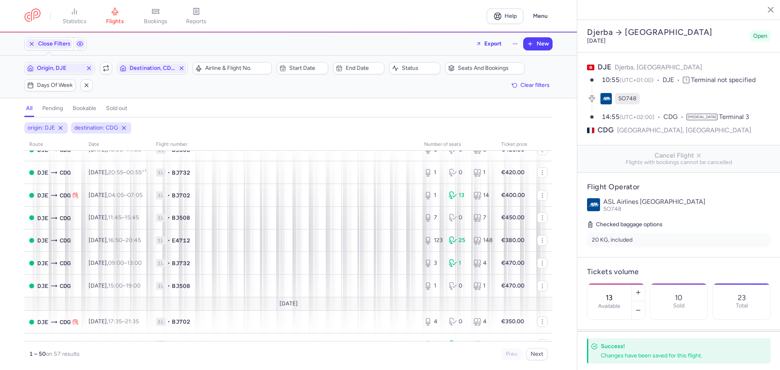
click at [145, 358] on div "1 – 50 on 57 results Prev. Next" at bounding box center [288, 351] width 528 height 19
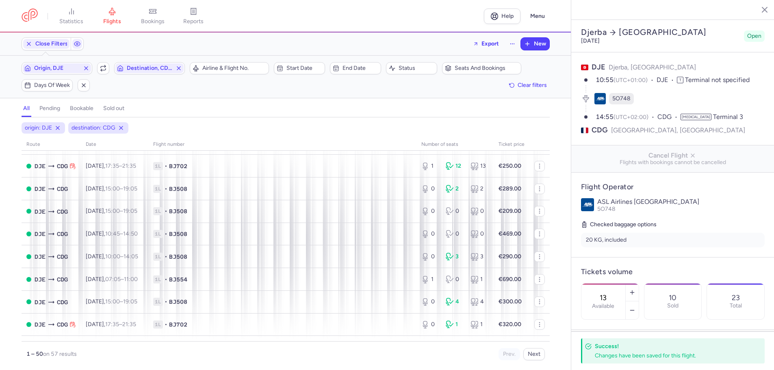
scroll to position [0, 0]
